Goal: Information Seeking & Learning: Understand process/instructions

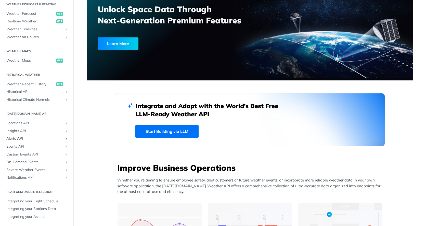
scroll to position [158, 0]
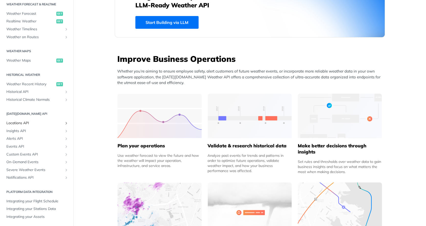
click at [33, 123] on span "Locations API" at bounding box center [34, 123] width 57 height 5
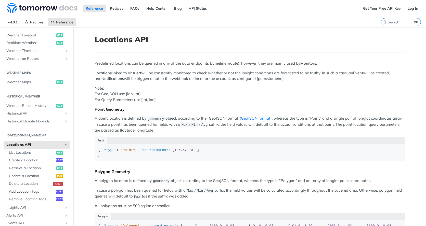
scroll to position [150, 0]
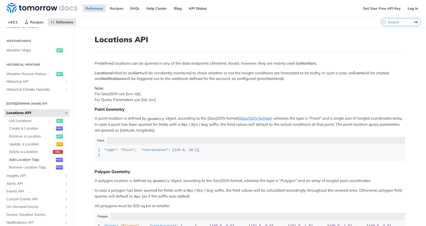
click at [32, 162] on link "Add Location Tags post" at bounding box center [37, 160] width 63 height 8
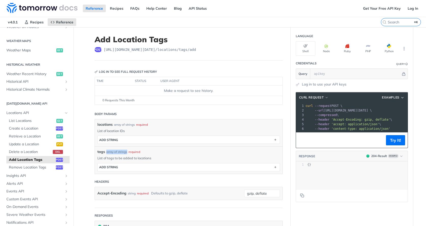
drag, startPoint x: 104, startPoint y: 152, endPoint x: 125, endPoint y: 152, distance: 20.9
click at [125, 152] on div "tags array of strings required" at bounding box center [188, 151] width 182 height 5
copy div "array of strings"
